Goal: Task Accomplishment & Management: Manage account settings

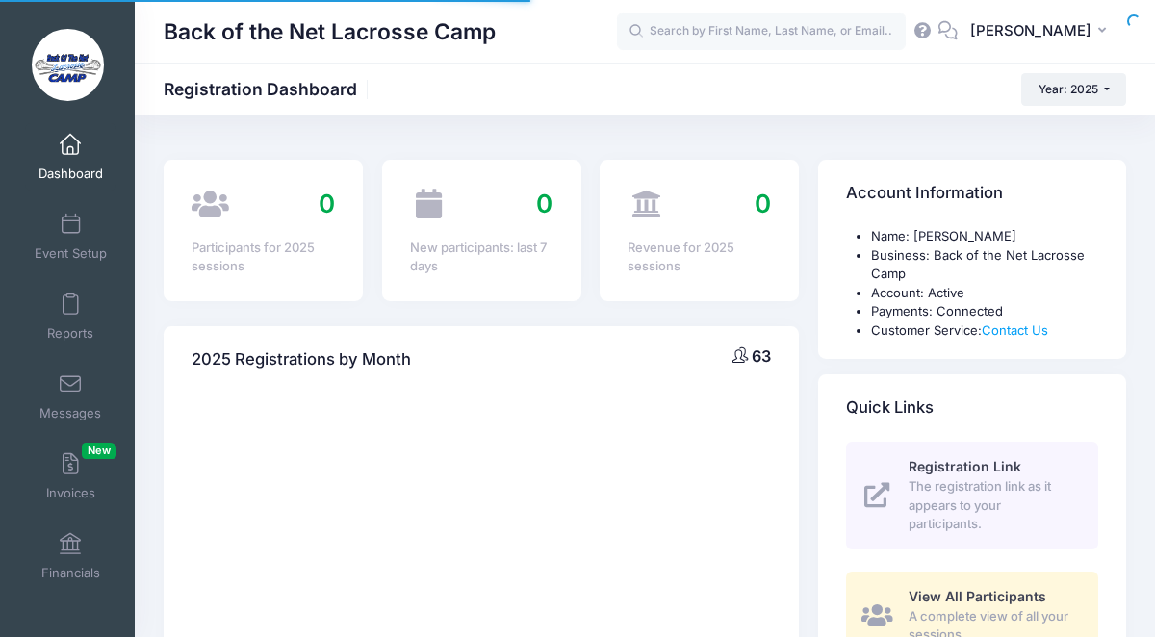
select select
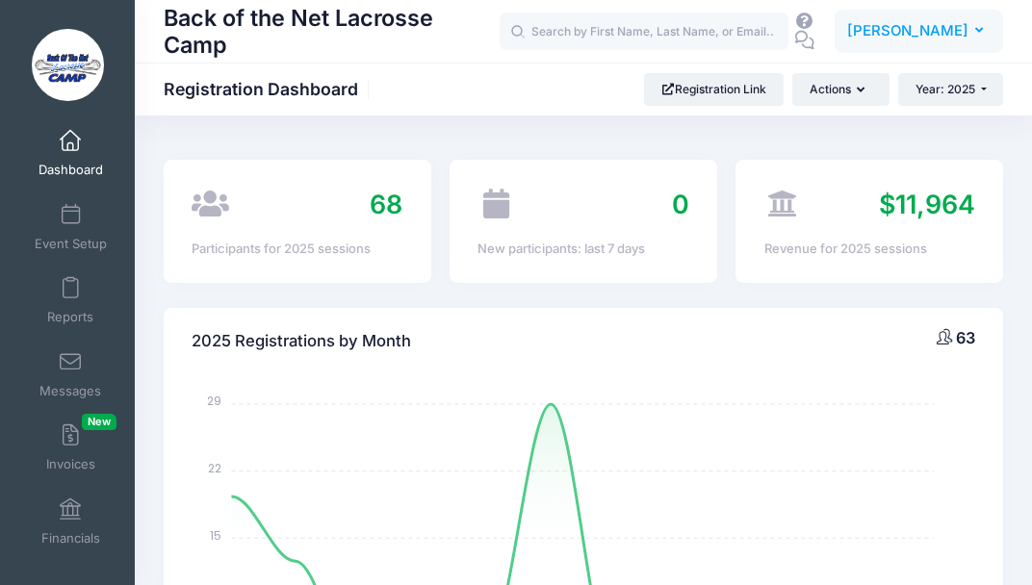
click at [964, 30] on span "[PERSON_NAME]" at bounding box center [907, 30] width 121 height 21
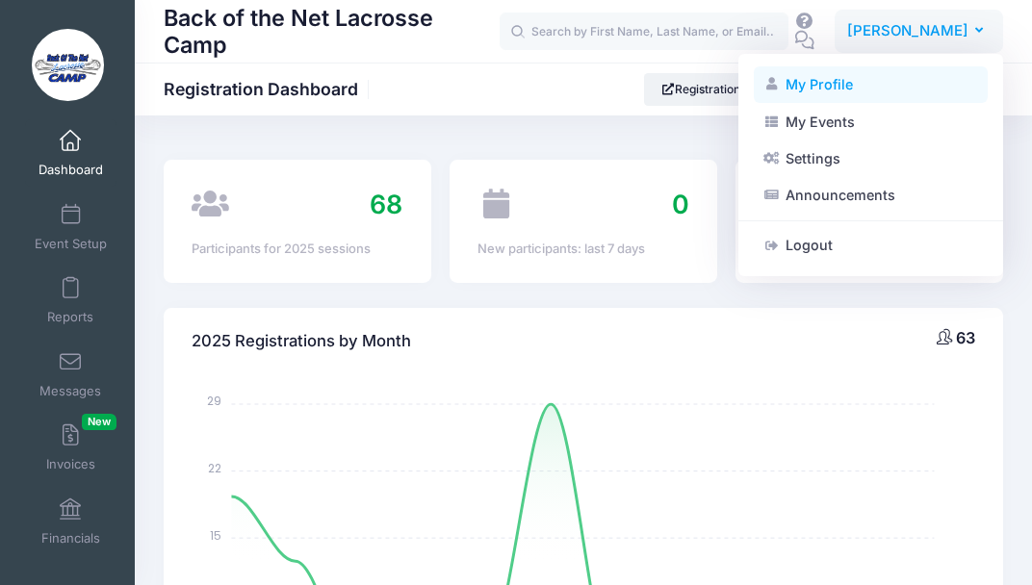
click at [804, 83] on link "My Profile" at bounding box center [871, 84] width 234 height 37
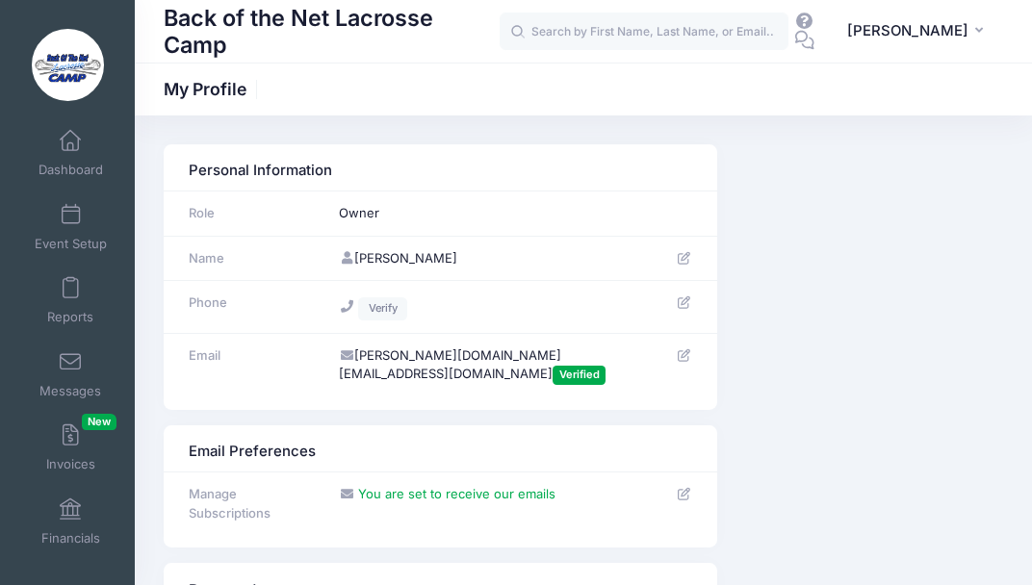
scroll to position [90, 0]
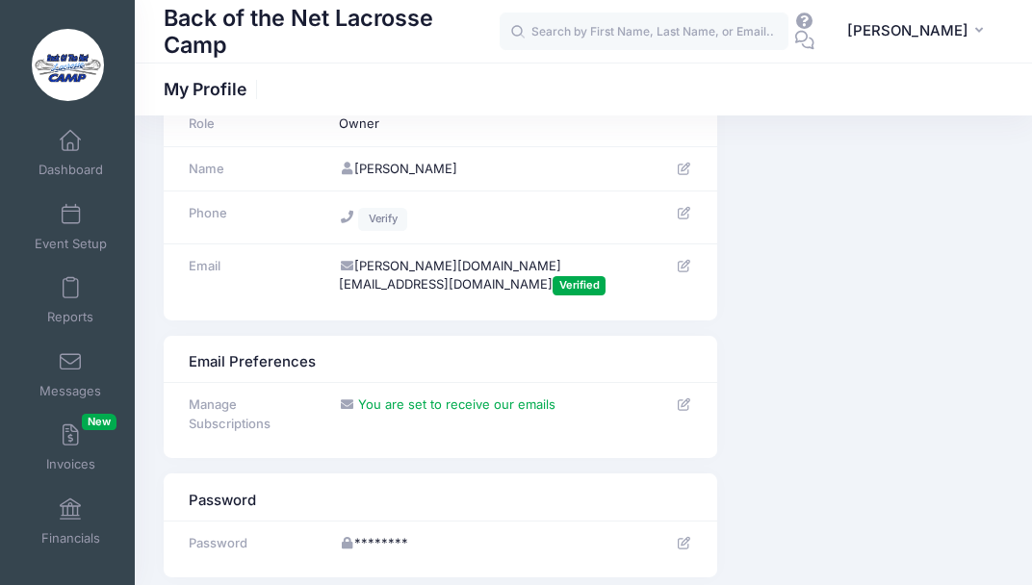
click at [685, 263] on icon at bounding box center [684, 266] width 15 height 13
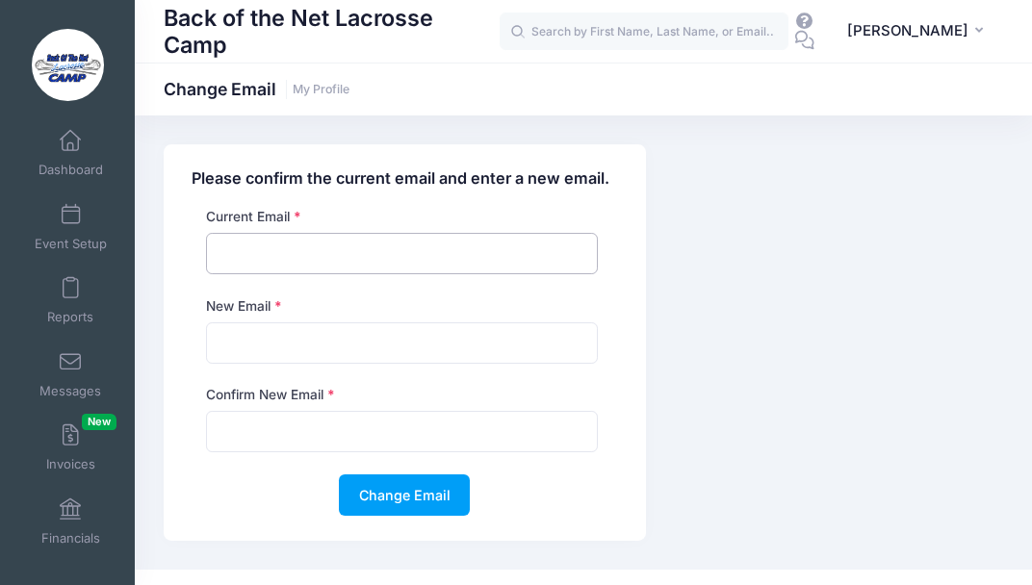
click at [247, 255] on input "email" at bounding box center [402, 253] width 392 height 41
type input "[PERSON_NAME][DOMAIN_NAME][EMAIL_ADDRESS][DOMAIN_NAME]"
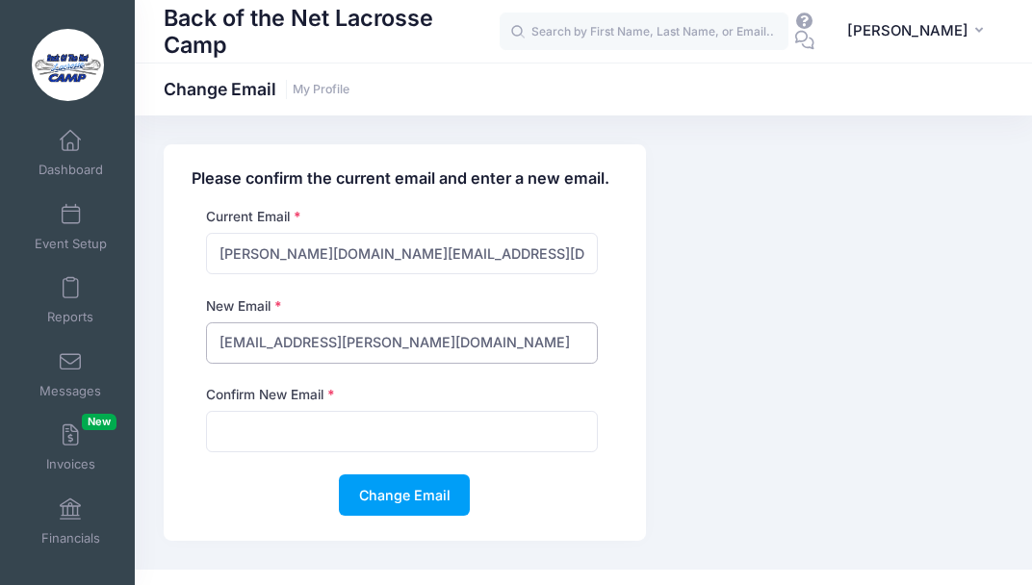
type input "mfaith@stevenson.edu"
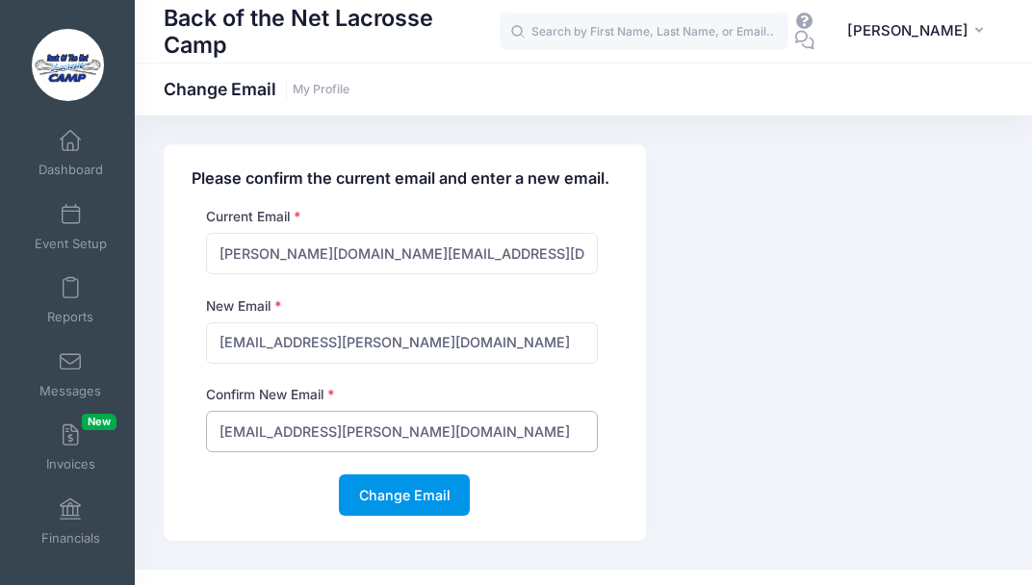
type input "[EMAIL_ADDRESS][PERSON_NAME][DOMAIN_NAME]"
click at [403, 490] on button "Change Email" at bounding box center [404, 494] width 131 height 41
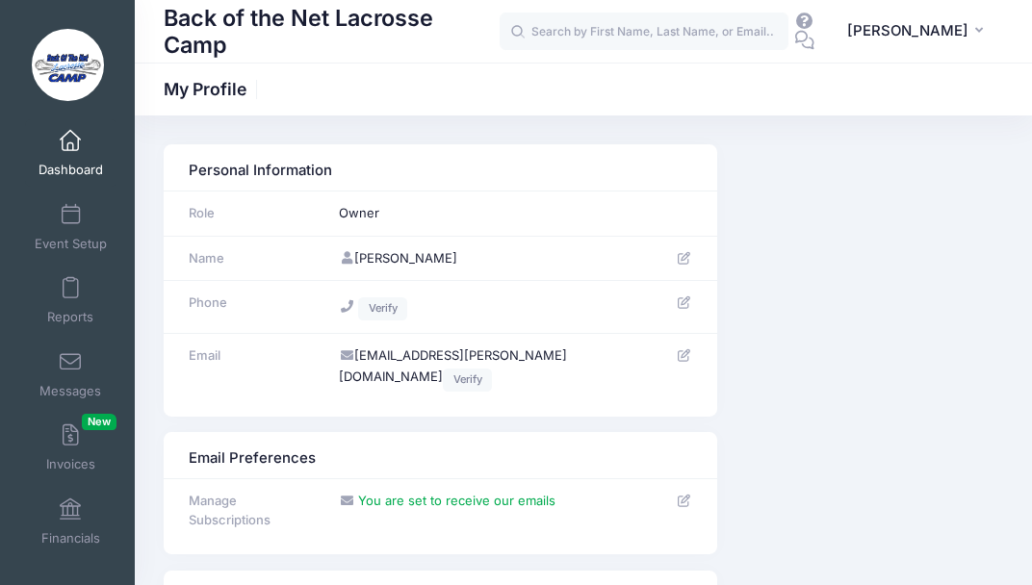
click at [70, 150] on span at bounding box center [70, 141] width 0 height 21
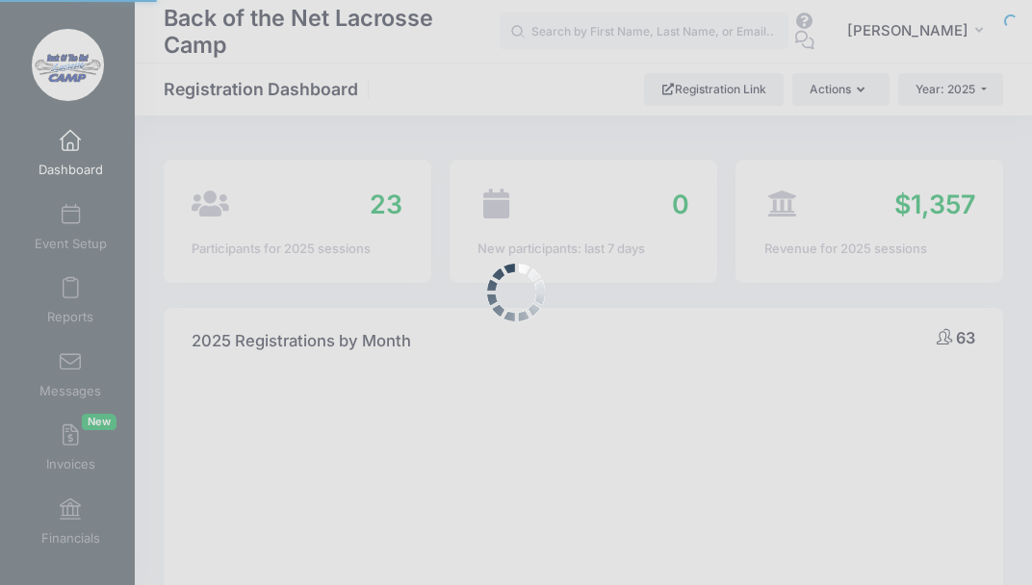
select select
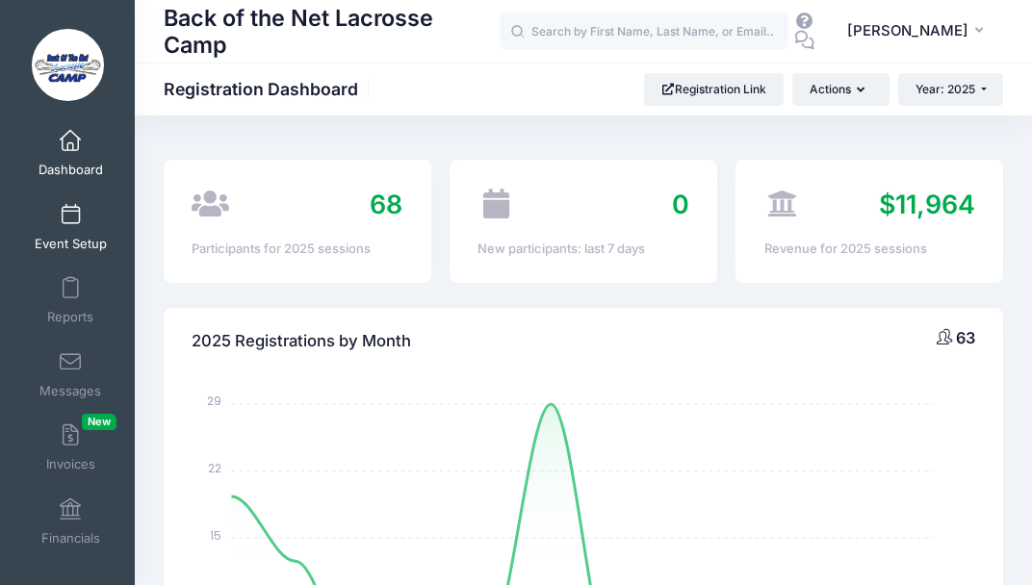
click at [70, 221] on span at bounding box center [70, 215] width 0 height 21
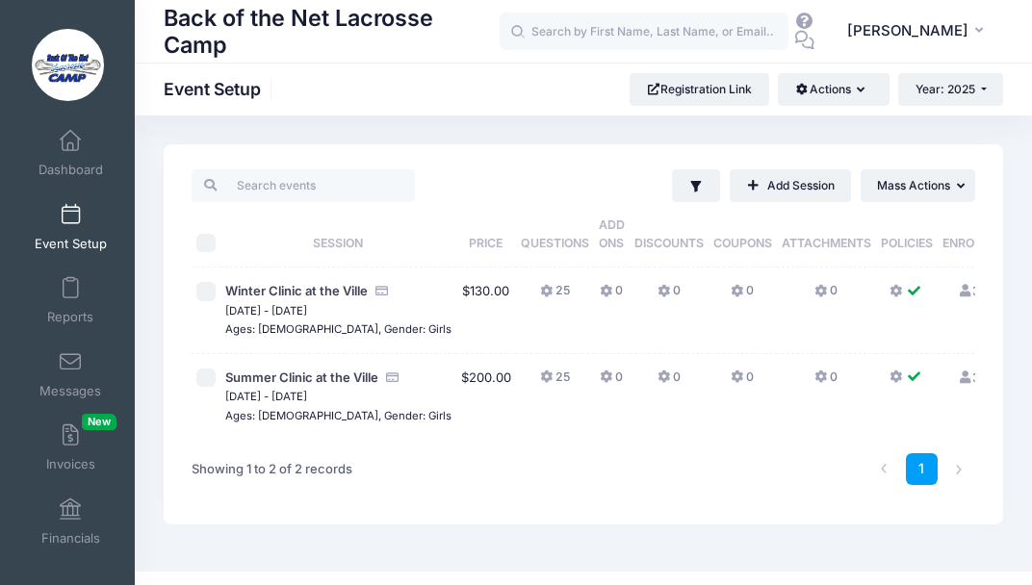
click at [212, 293] on input "checkbox" at bounding box center [205, 291] width 19 height 19
click at [205, 292] on input "checkbox" at bounding box center [205, 291] width 19 height 19
checkbox input "false"
click at [792, 183] on link "Add Session" at bounding box center [789, 185] width 121 height 33
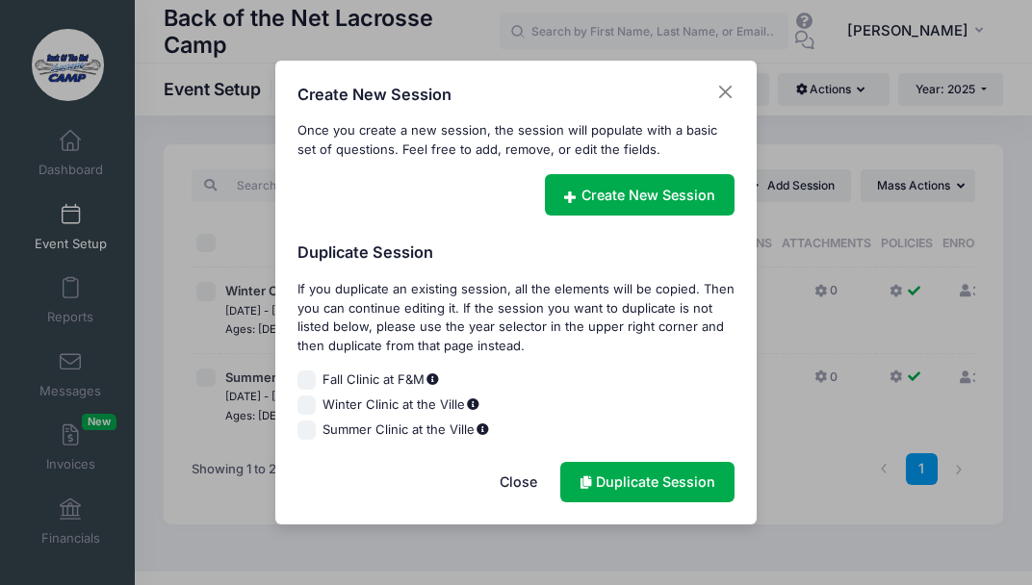
click at [308, 378] on input "Fall Clinic at F&M" at bounding box center [306, 380] width 19 height 19
checkbox input "true"
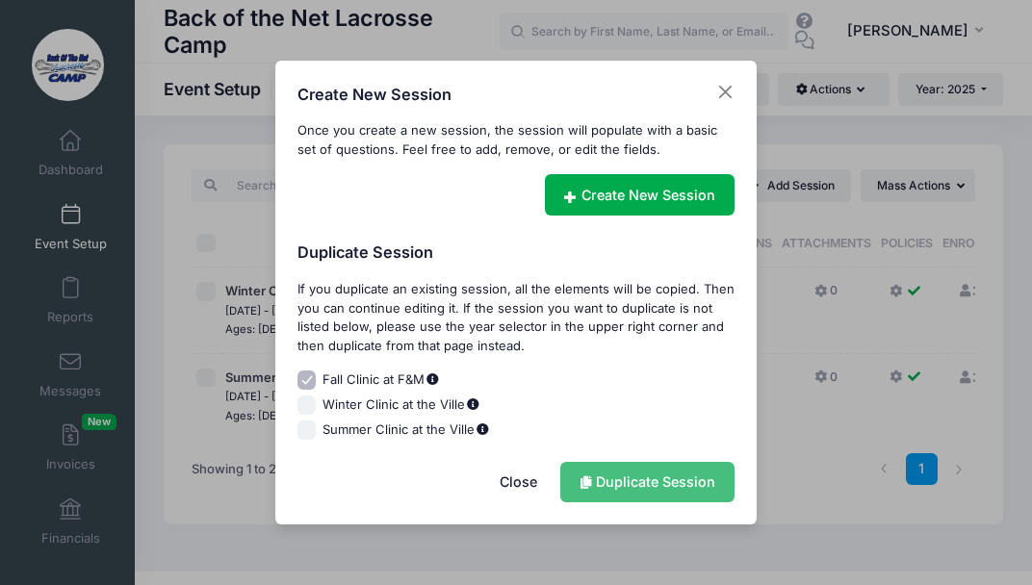
click at [635, 479] on link "Duplicate Session" at bounding box center [647, 482] width 174 height 41
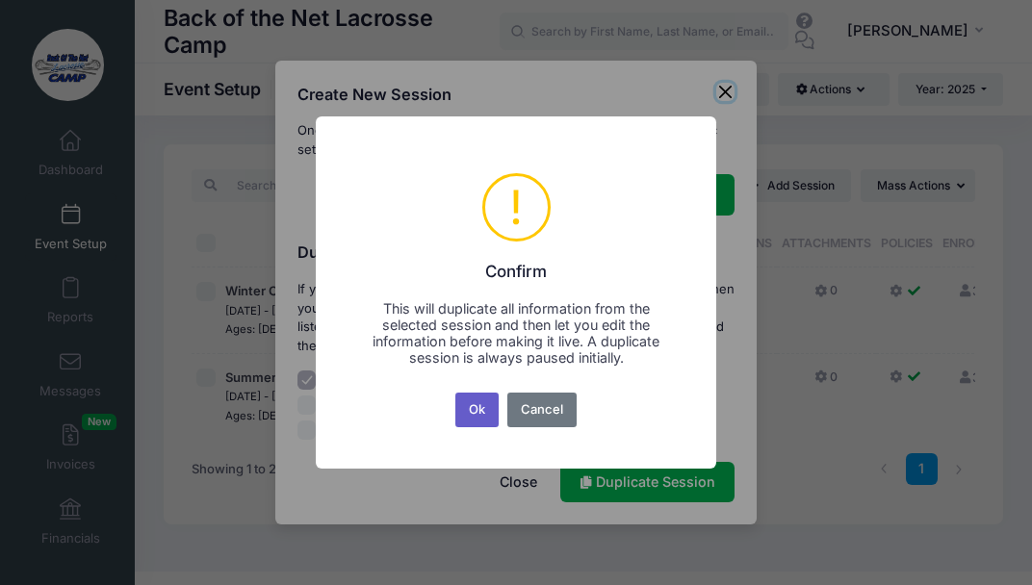
click at [473, 408] on button "Ok" at bounding box center [477, 410] width 44 height 35
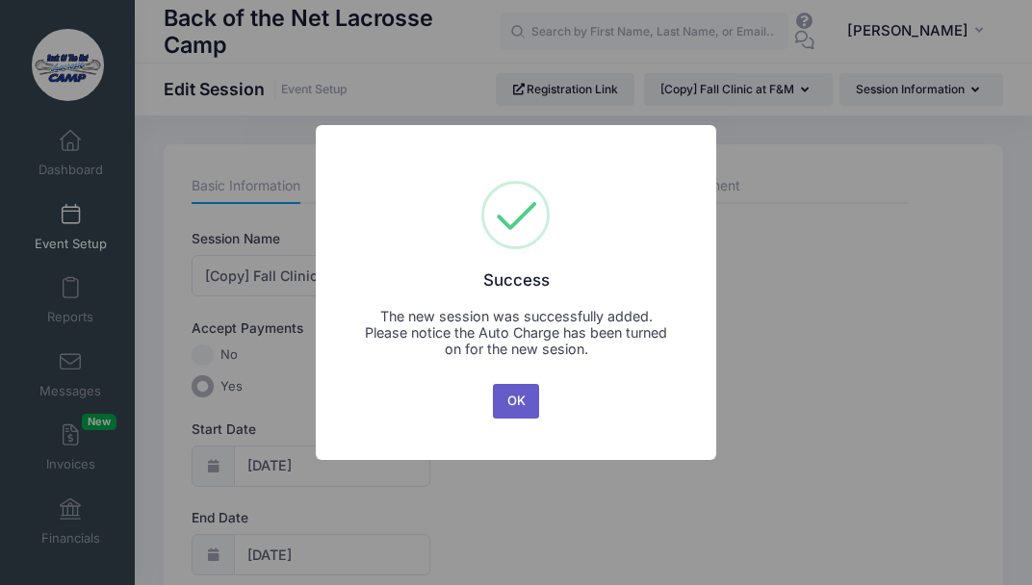
click at [512, 400] on button "OK" at bounding box center [516, 401] width 46 height 35
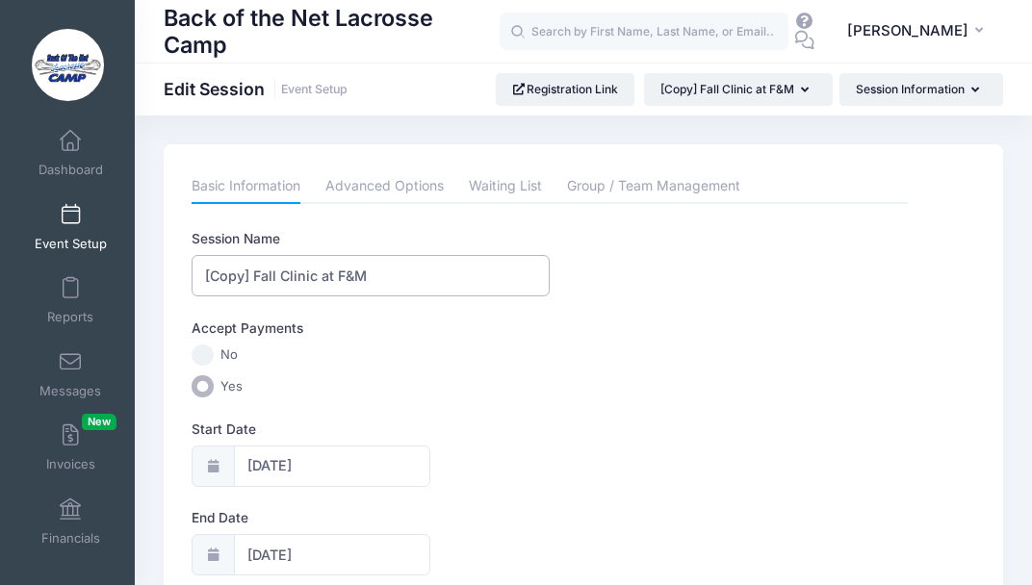
click at [371, 273] on input "[Copy] Fall Clinic at F&M" at bounding box center [371, 275] width 358 height 41
type input "["
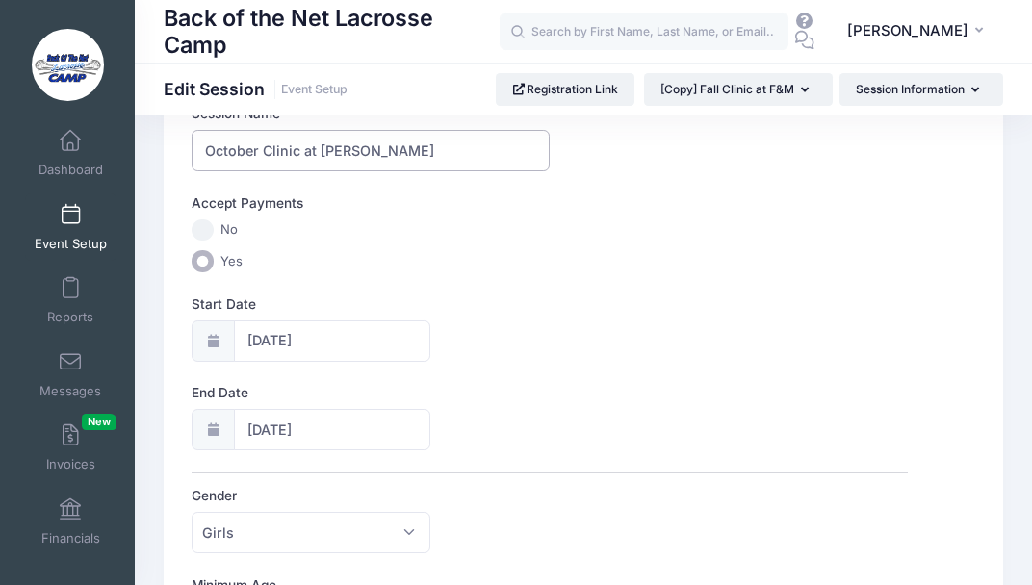
type input "October Clinic at [PERSON_NAME]"
click at [209, 341] on icon at bounding box center [212, 341] width 15 height 13
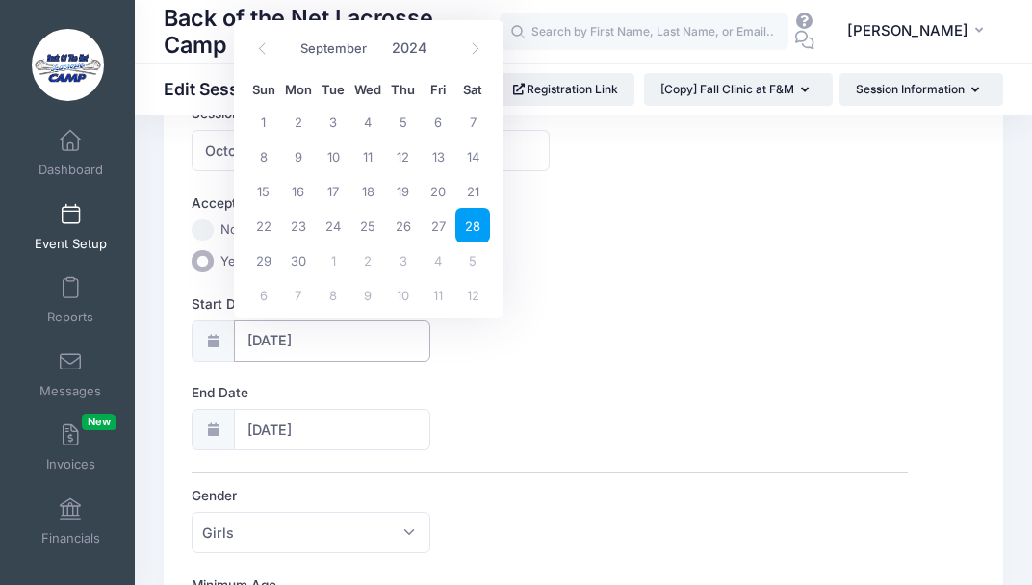
click at [290, 346] on input "09/28/2024" at bounding box center [332, 340] width 197 height 41
click at [475, 47] on icon at bounding box center [475, 49] width 7 height 12
click at [474, 44] on icon at bounding box center [475, 48] width 13 height 13
select select "11"
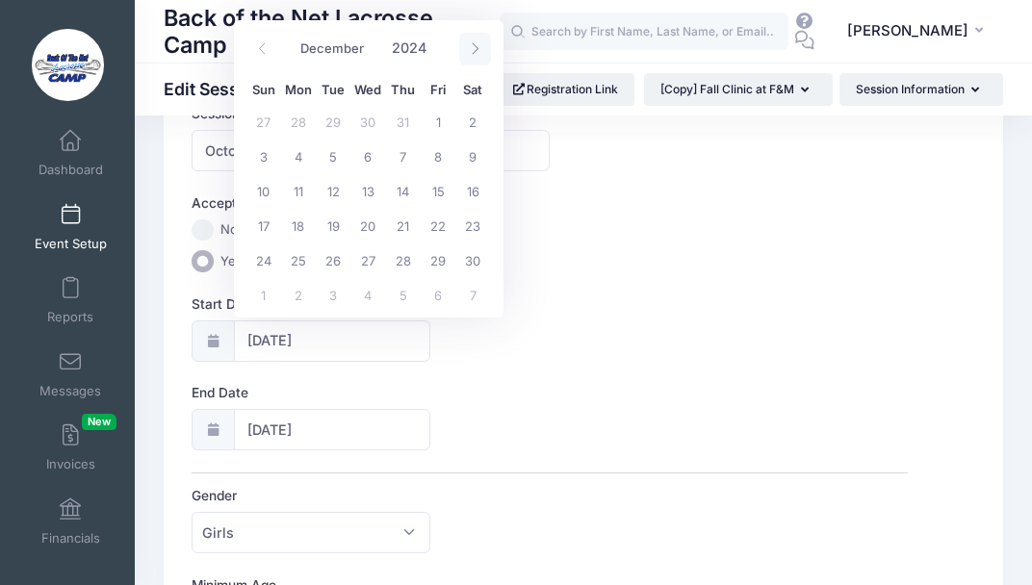
click at [474, 44] on icon at bounding box center [475, 48] width 13 height 13
type input "2025"
click at [474, 44] on icon at bounding box center [475, 48] width 13 height 13
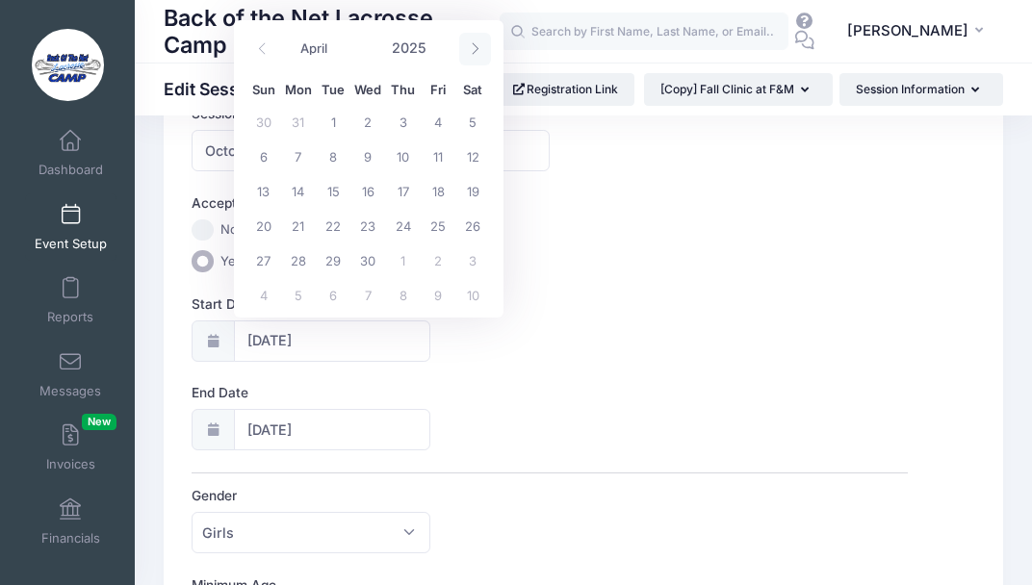
click at [474, 44] on icon at bounding box center [475, 48] width 13 height 13
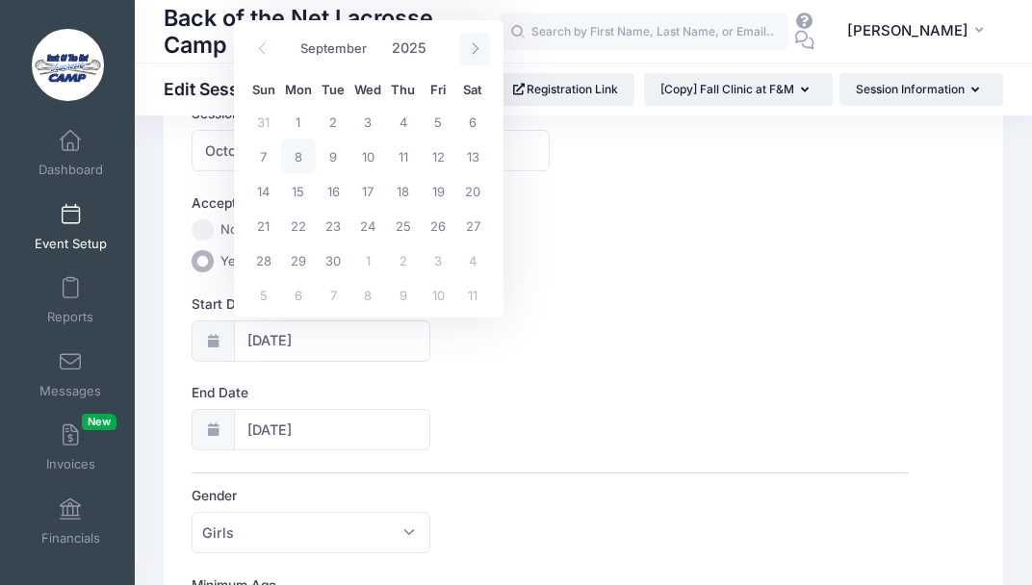
click at [474, 44] on icon at bounding box center [475, 48] width 13 height 13
select select "9"
click at [264, 222] on span "19" at bounding box center [263, 225] width 35 height 35
type input "10/19/2025"
type input "10/20/2025"
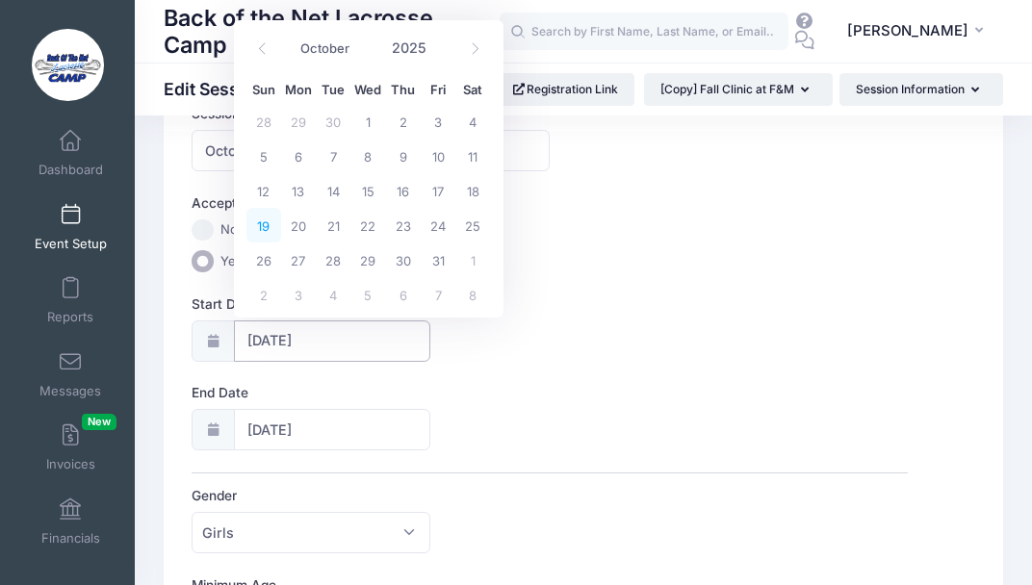
type input "2025"
select select "9"
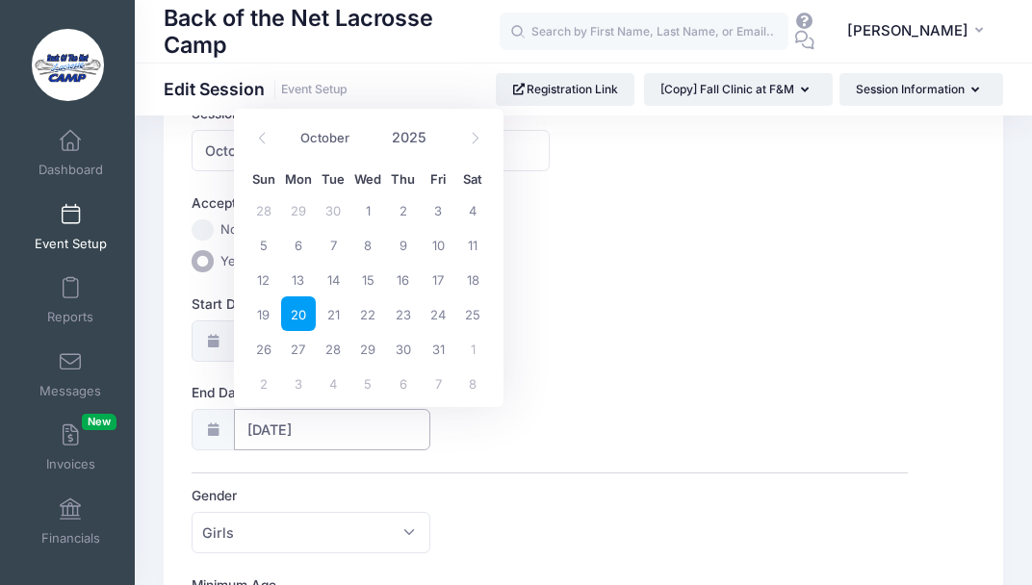
click at [270, 426] on input "10/20/2025" at bounding box center [332, 429] width 197 height 41
click at [264, 311] on span "19" at bounding box center [263, 313] width 35 height 35
type input "10/19/2025"
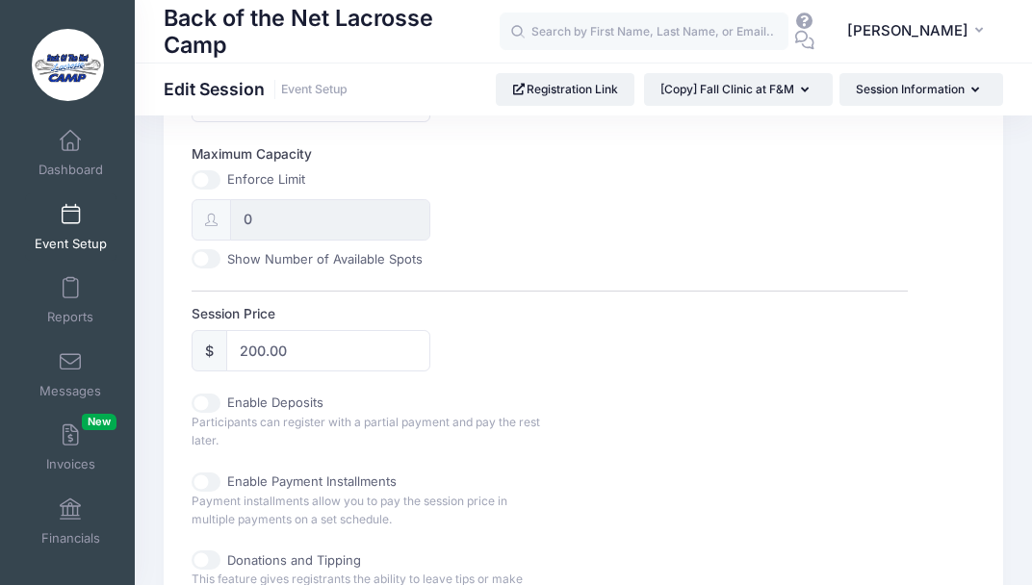
scroll to position [736, 0]
click at [295, 348] on input "200.00" at bounding box center [328, 348] width 204 height 41
type input "2"
type input "120.00"
click at [623, 406] on div "Enable Deposits Participants can register with a partial payment and pay the re…" at bounding box center [550, 420] width 716 height 57
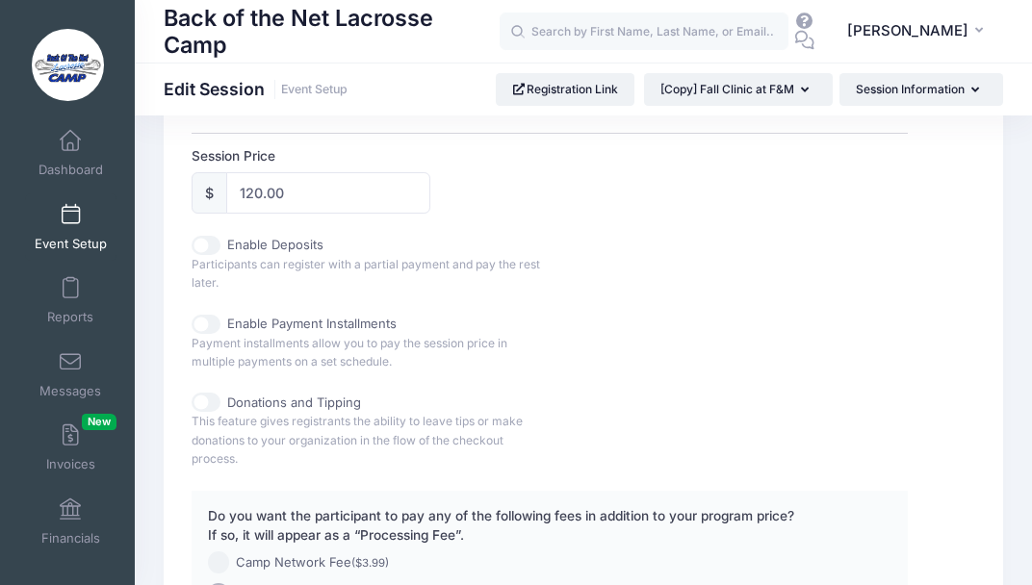
scroll to position [1139, 0]
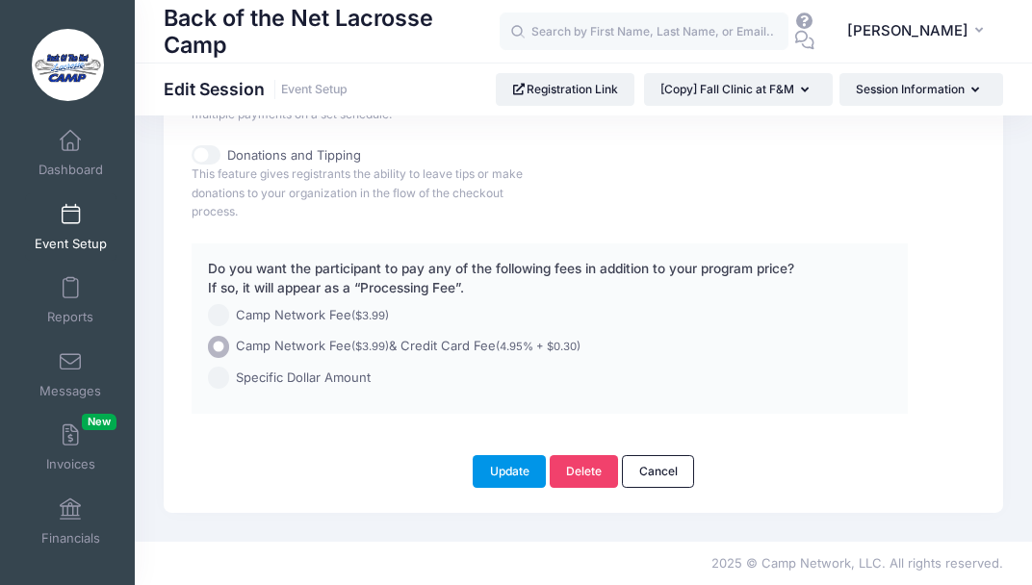
click at [515, 473] on button "Update" at bounding box center [509, 471] width 73 height 33
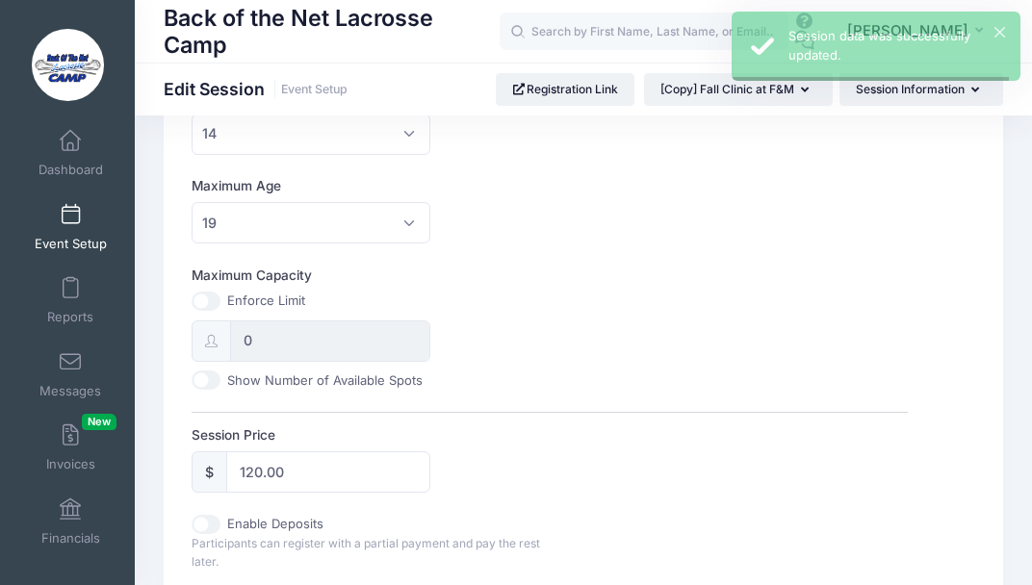
scroll to position [0, 0]
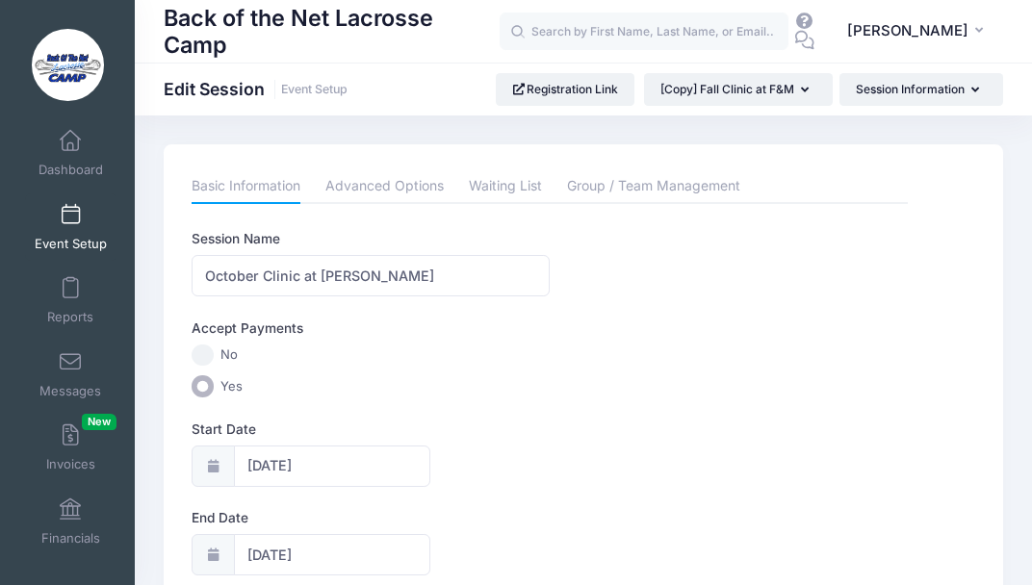
click at [70, 217] on span at bounding box center [70, 215] width 0 height 21
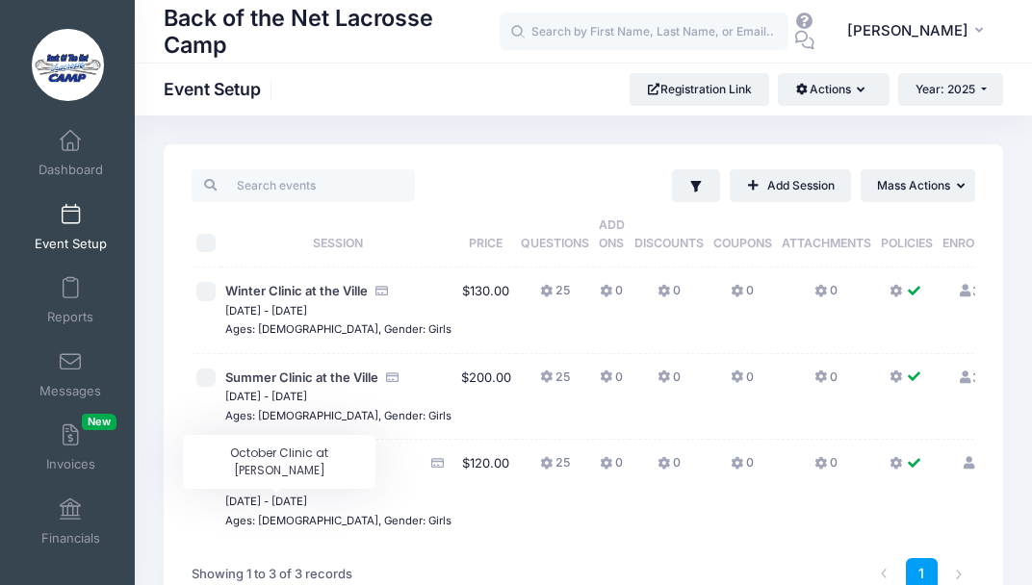
click at [254, 490] on span "October Clinic at [PERSON_NAME]" at bounding box center [276, 472] width 103 height 35
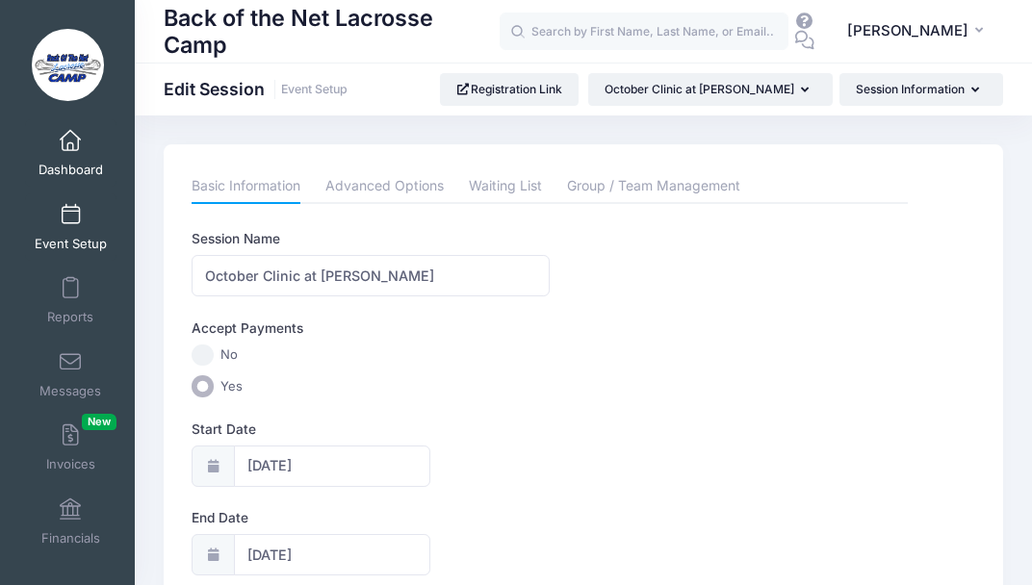
click at [70, 142] on span at bounding box center [70, 141] width 0 height 21
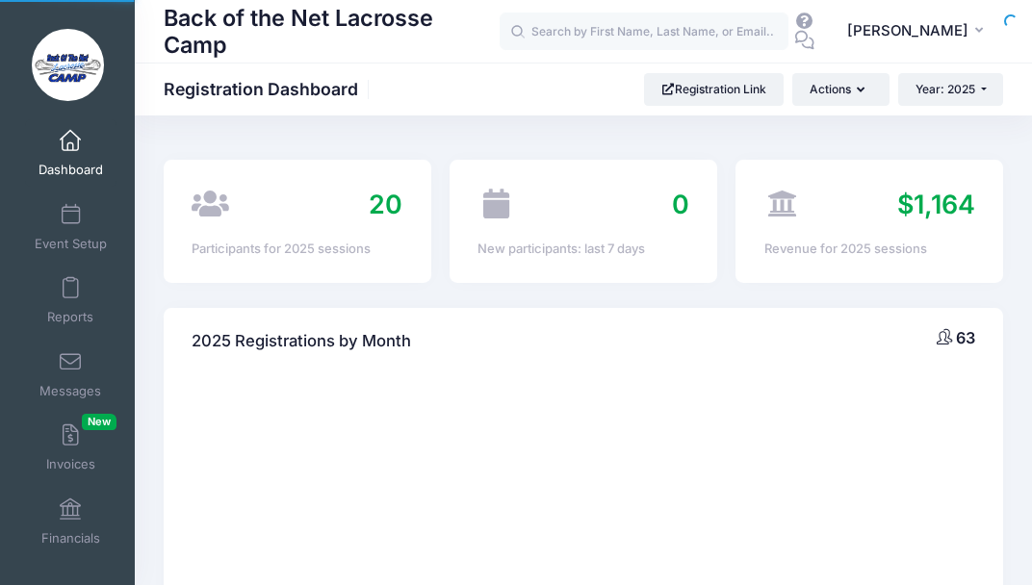
select select
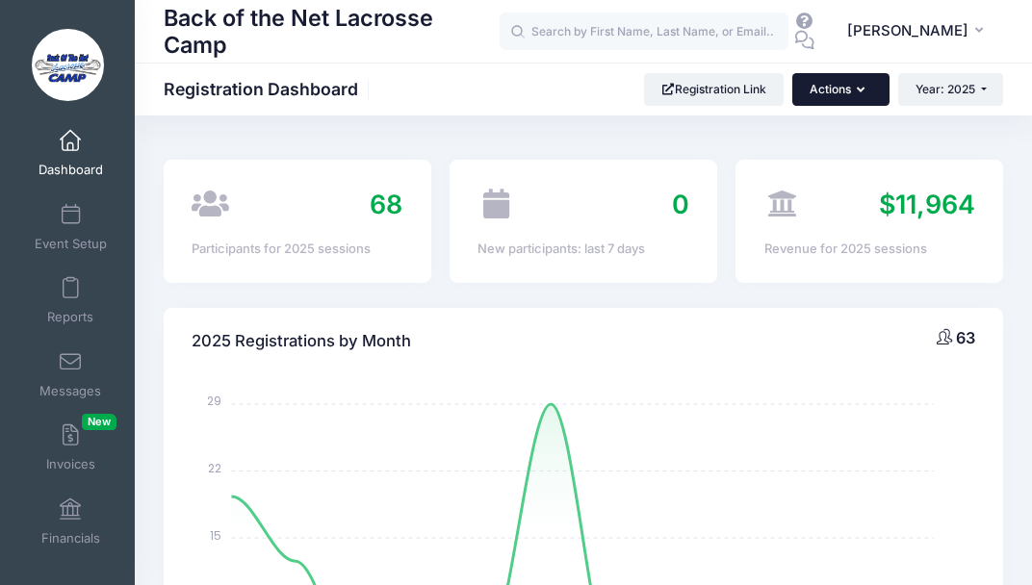
click at [845, 85] on button "Actions" at bounding box center [840, 89] width 96 height 33
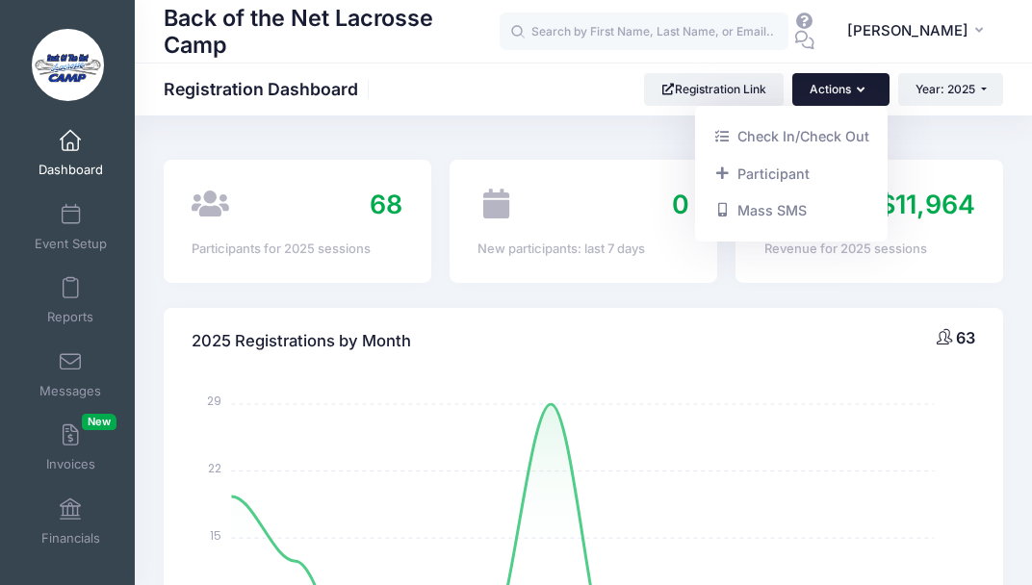
click at [830, 81] on button "Actions" at bounding box center [840, 89] width 96 height 33
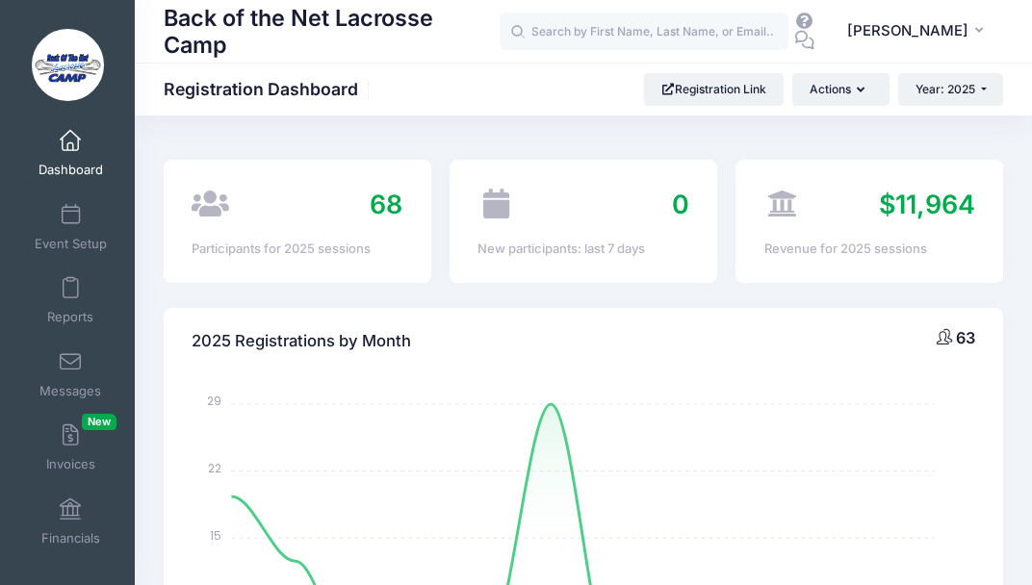
click at [70, 143] on span at bounding box center [70, 141] width 0 height 21
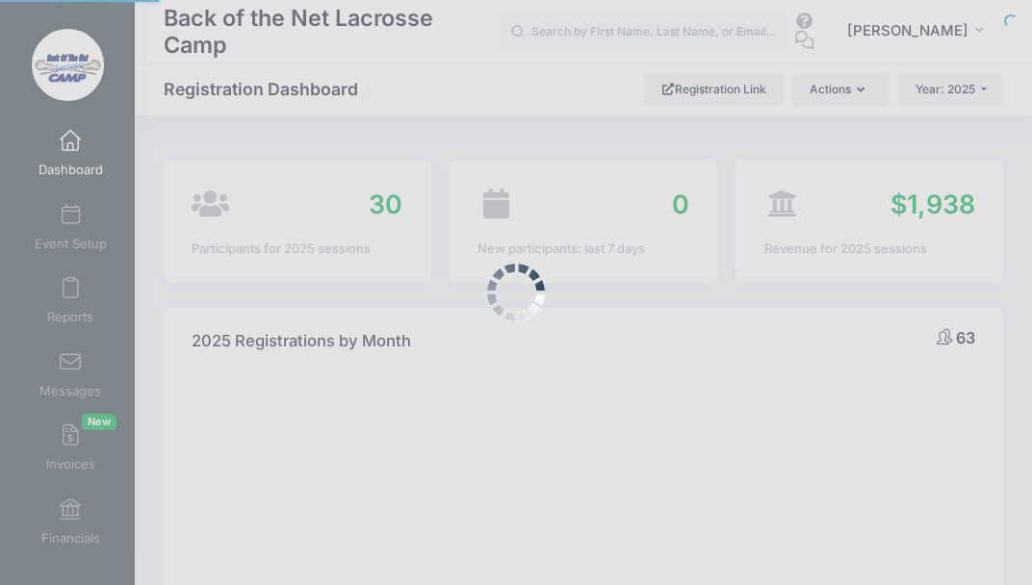
select select
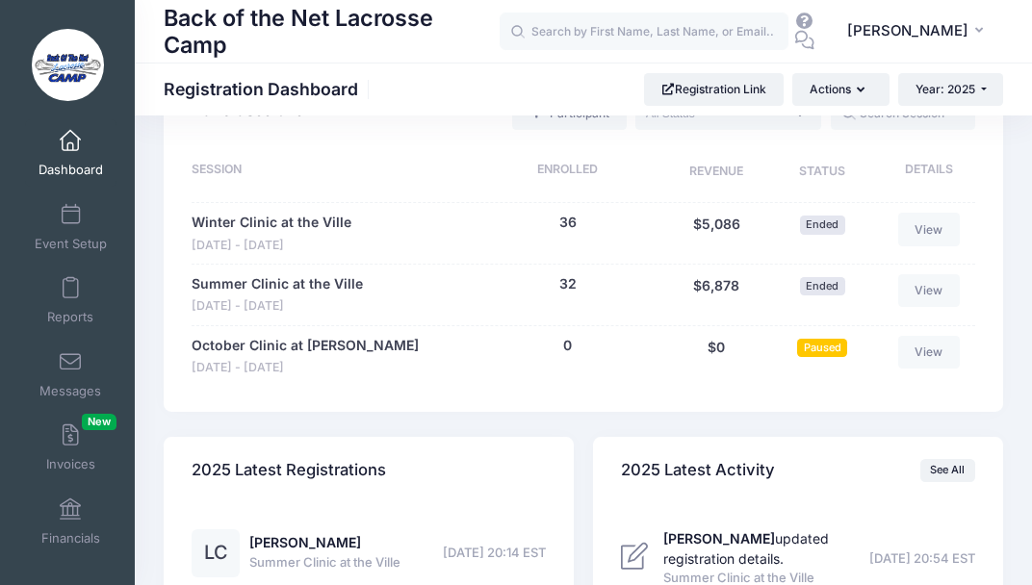
scroll to position [1445, 0]
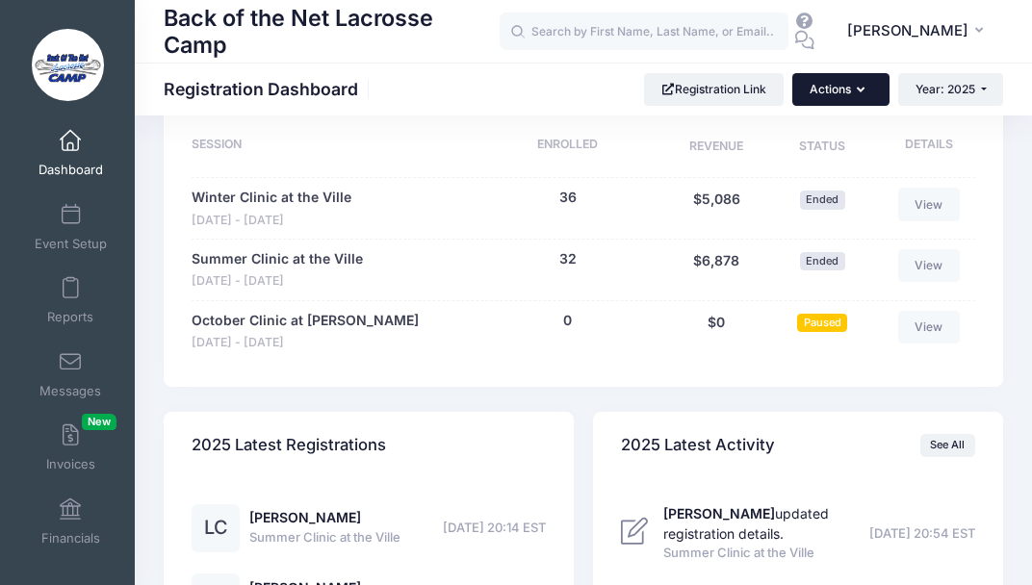
click at [826, 86] on button "Actions" at bounding box center [840, 89] width 96 height 33
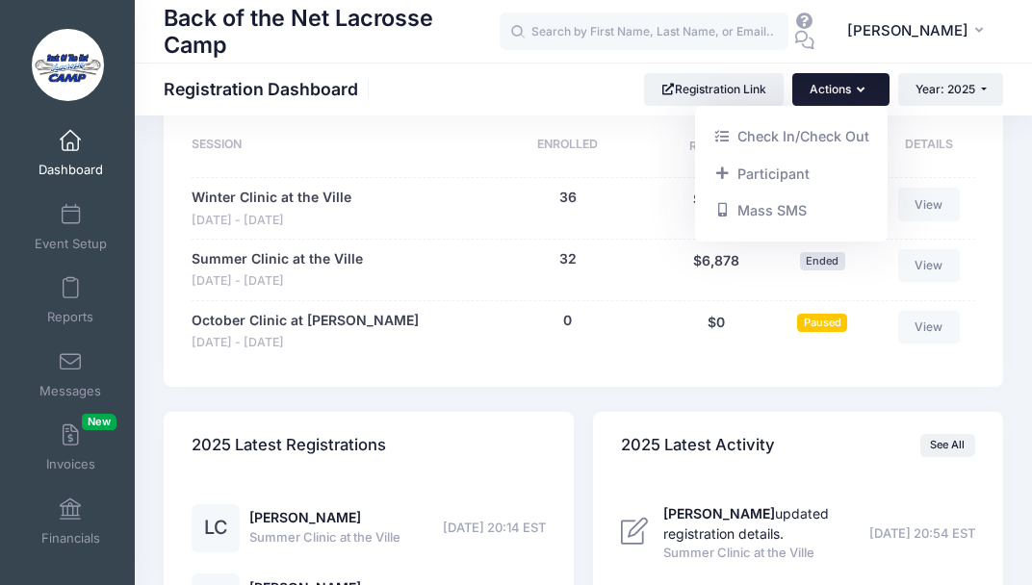
click at [833, 85] on button "Actions" at bounding box center [840, 89] width 96 height 33
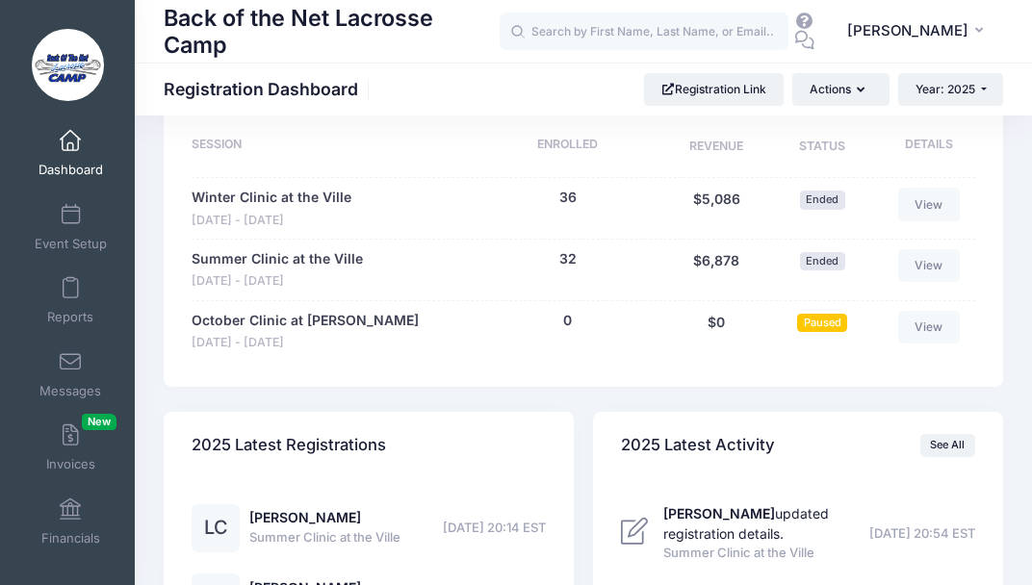
click at [819, 327] on span "Paused" at bounding box center [822, 323] width 50 height 18
click at [918, 325] on link "View" at bounding box center [929, 327] width 62 height 33
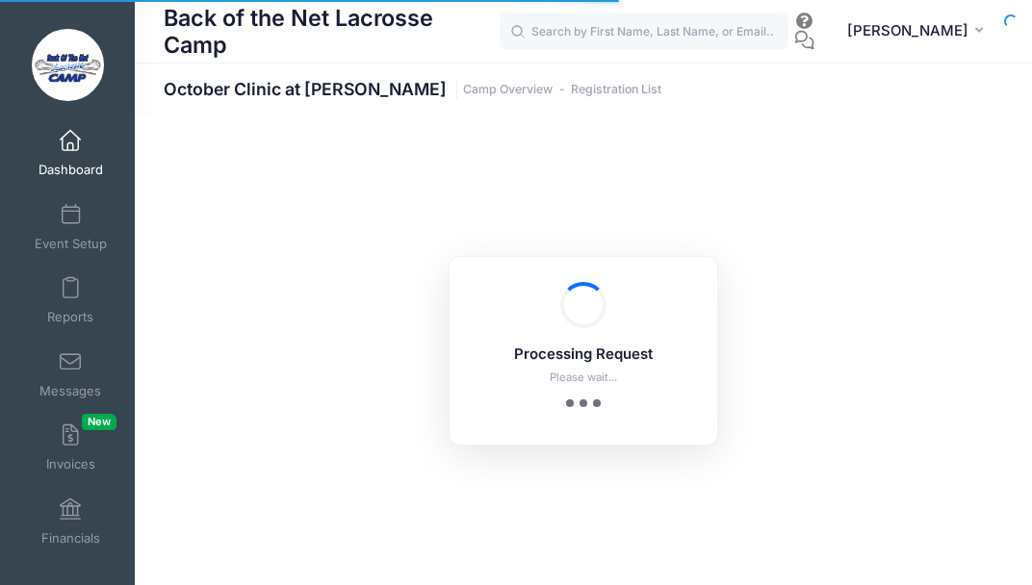
select select "10"
